Goal: Information Seeking & Learning: Learn about a topic

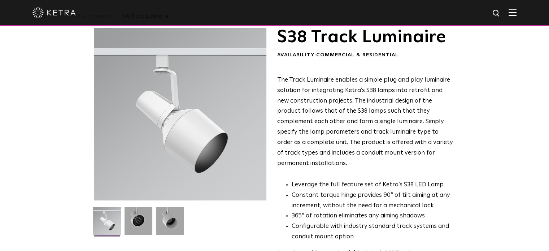
scroll to position [36, 0]
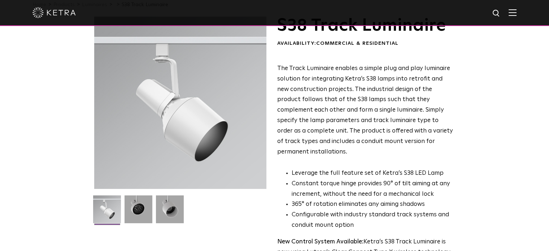
drag, startPoint x: 185, startPoint y: 106, endPoint x: 157, endPoint y: 137, distance: 40.9
click at [157, 137] on div at bounding box center [180, 103] width 172 height 172
click at [180, 128] on div at bounding box center [180, 103] width 172 height 172
click at [104, 215] on img at bounding box center [107, 211] width 28 height 33
click at [187, 103] on div at bounding box center [180, 103] width 172 height 172
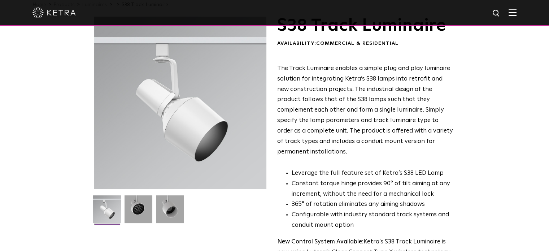
drag, startPoint x: 186, startPoint y: 103, endPoint x: 145, endPoint y: 91, distance: 42.6
click at [145, 91] on div at bounding box center [180, 103] width 172 height 172
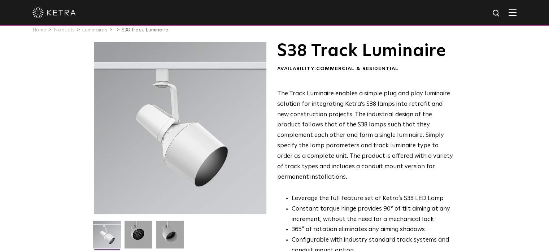
scroll to position [0, 0]
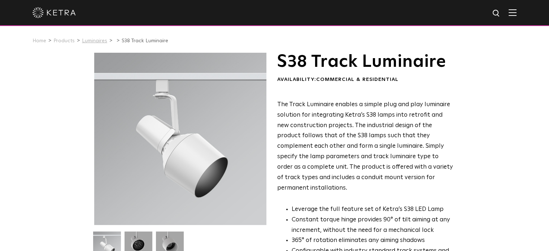
click at [97, 43] on link "Luminaires" at bounding box center [94, 40] width 25 height 5
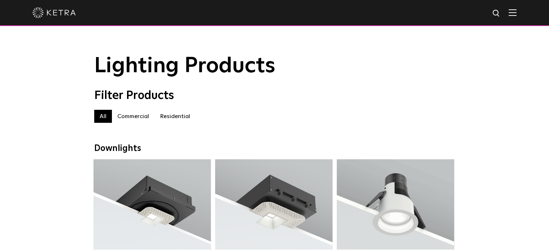
click at [128, 118] on label "Commercial" at bounding box center [133, 116] width 43 height 13
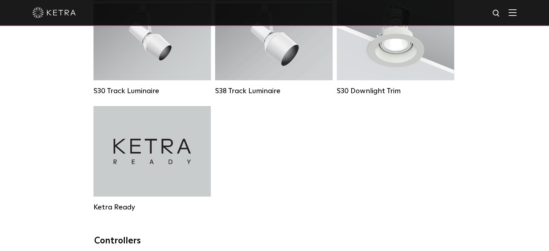
scroll to position [685, 0]
